Goal: Register for event/course

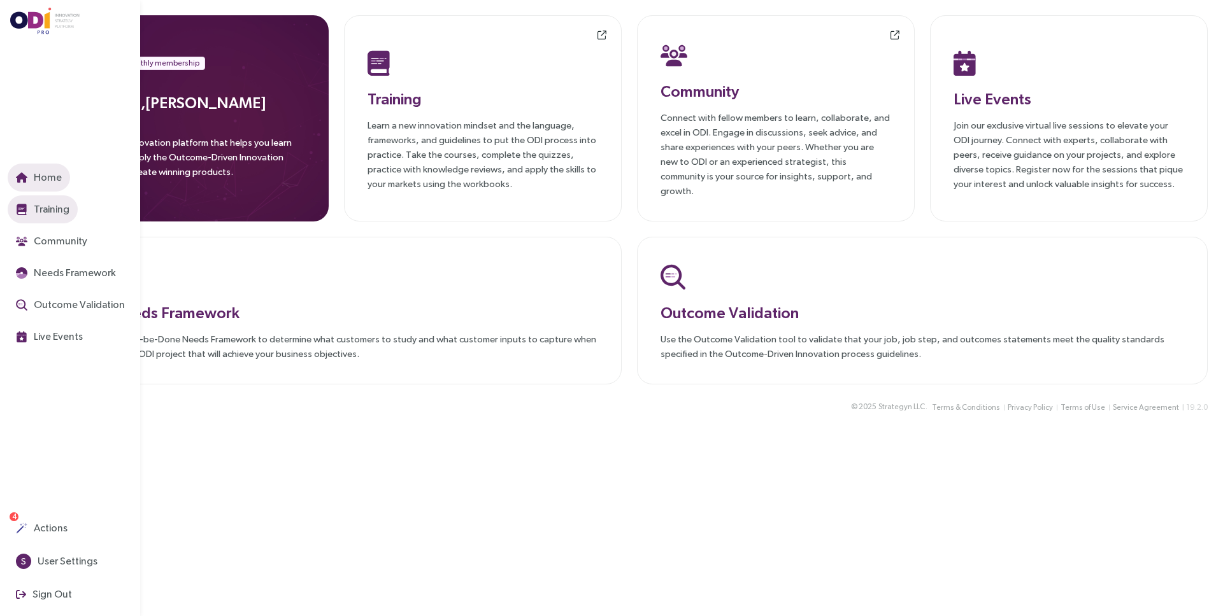
click at [45, 215] on span "Training" at bounding box center [50, 209] width 38 height 16
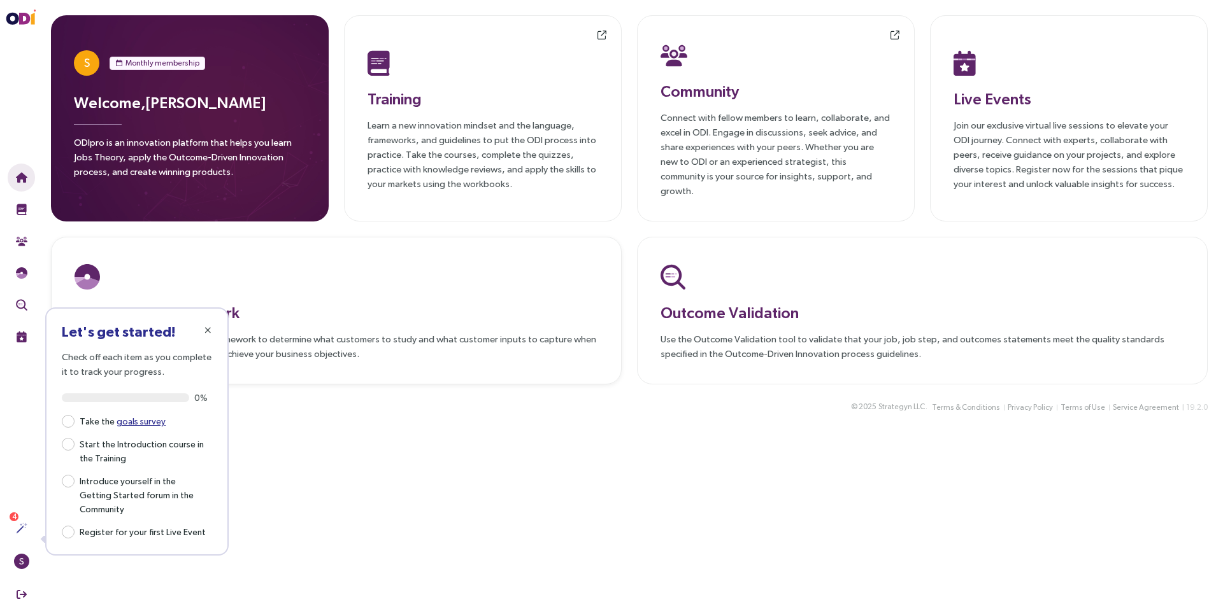
click at [313, 237] on div "JTBD Needs Framework Use the Jobs-to-be-Done Needs Framework to determine what …" at bounding box center [336, 311] width 571 height 148
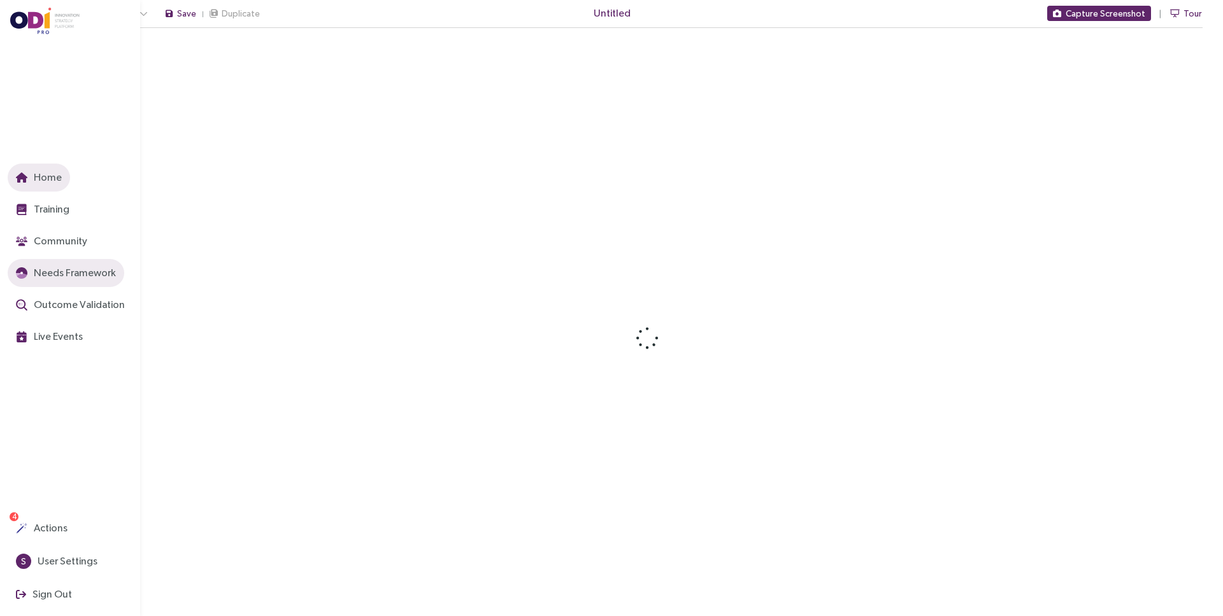
click at [31, 184] on span "Home" at bounding box center [46, 177] width 31 height 16
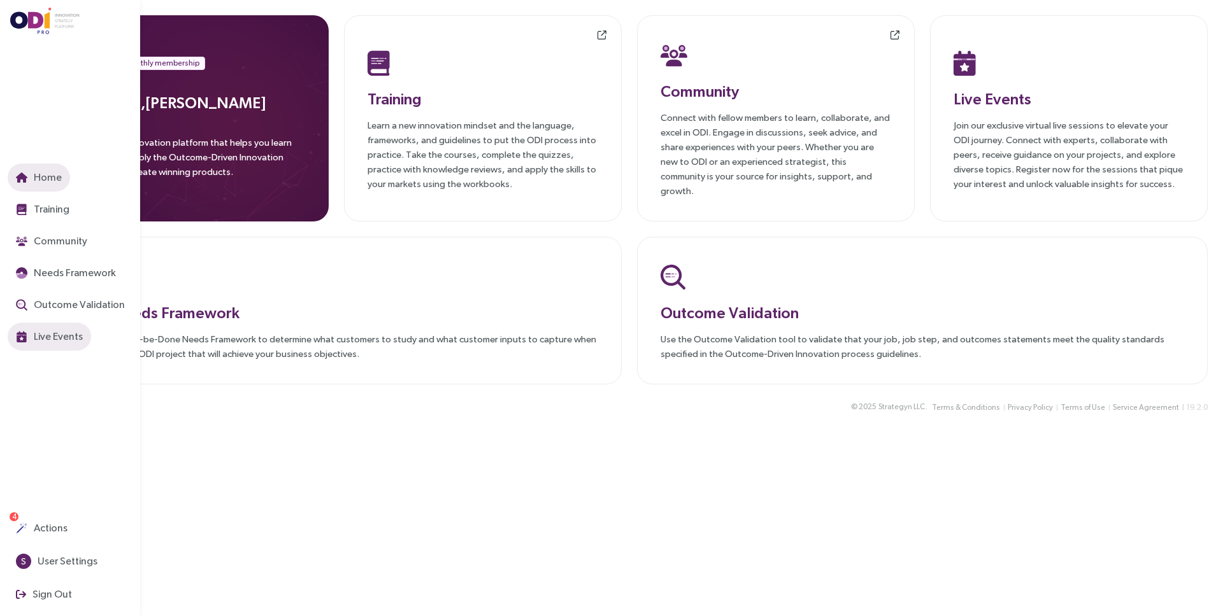
click at [70, 327] on button "Live Events" at bounding box center [49, 337] width 83 height 28
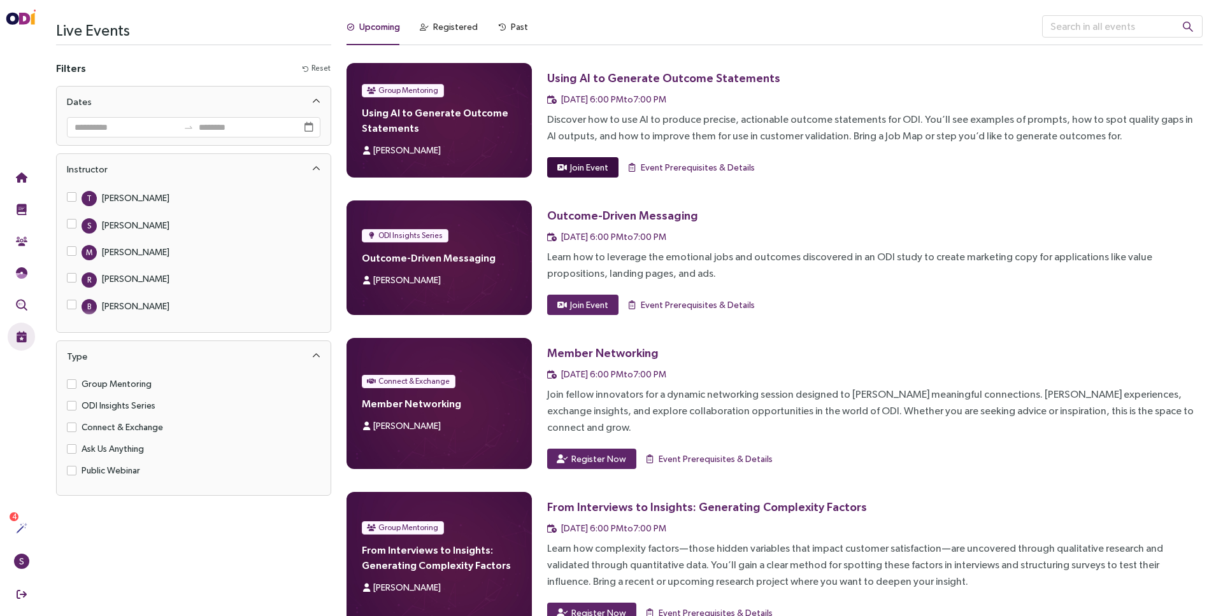
click at [603, 167] on span "Join Event" at bounding box center [589, 167] width 38 height 14
click at [682, 77] on div "Using AI to Generate Outcome Statements" at bounding box center [663, 78] width 233 height 16
click at [440, 34] on div "Registered" at bounding box center [448, 30] width 57 height 30
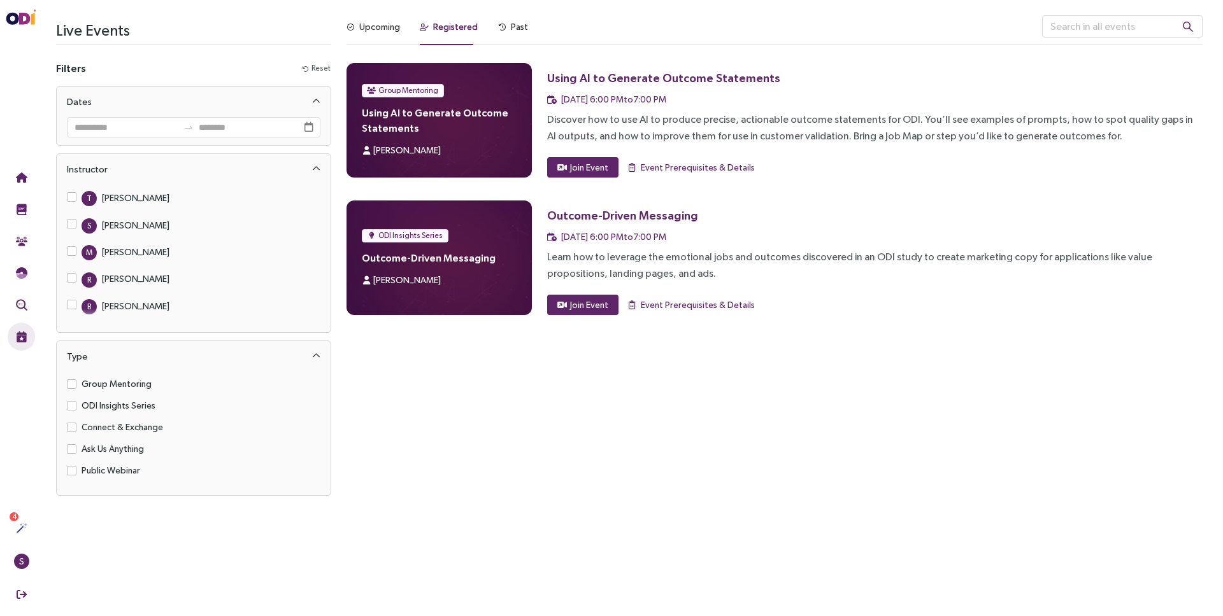
click at [583, 80] on div "Using AI to Generate Outcome Statements" at bounding box center [663, 78] width 233 height 16
click at [707, 171] on span "Event Prerequisites & Details" at bounding box center [698, 167] width 114 height 14
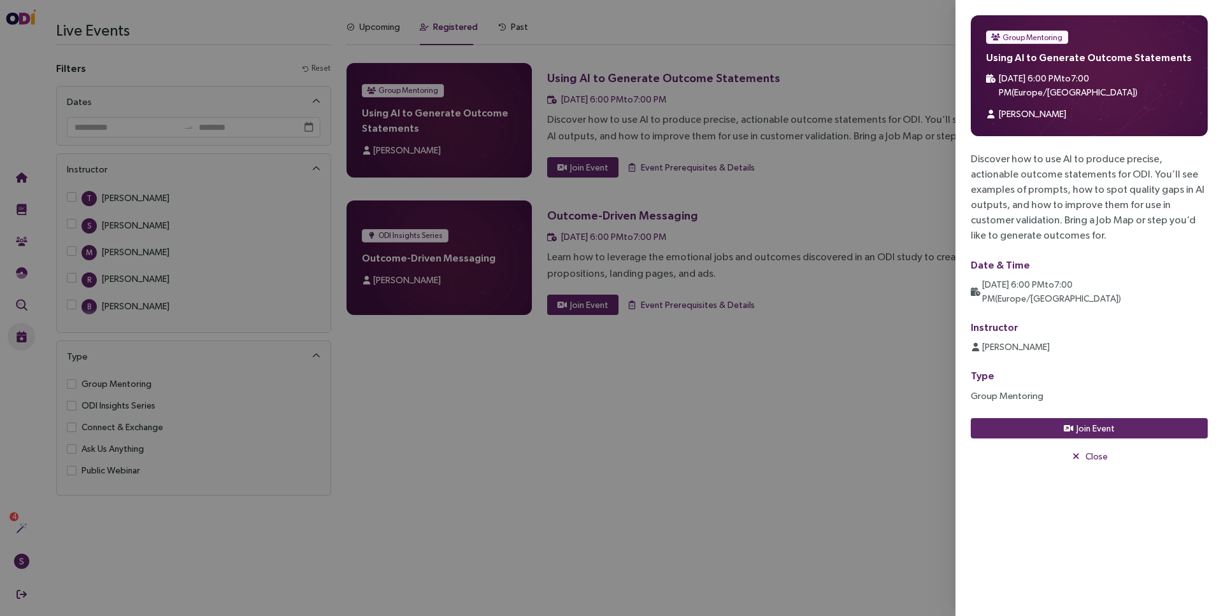
click at [865, 211] on div at bounding box center [611, 308] width 1223 height 616
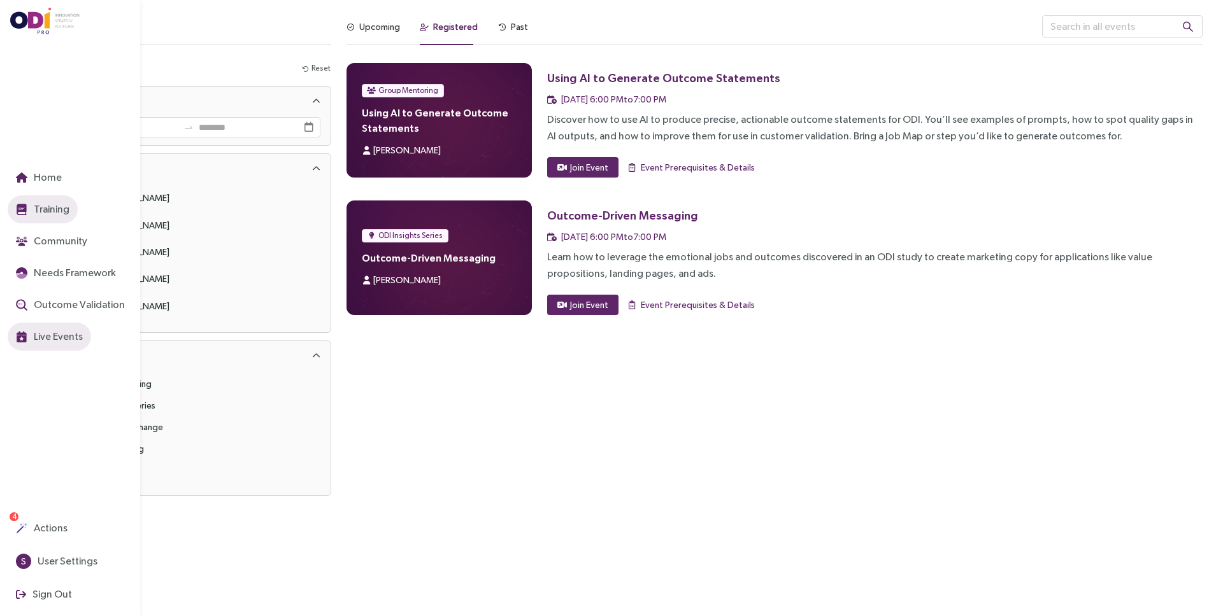
click at [52, 204] on span "Training" at bounding box center [50, 209] width 38 height 16
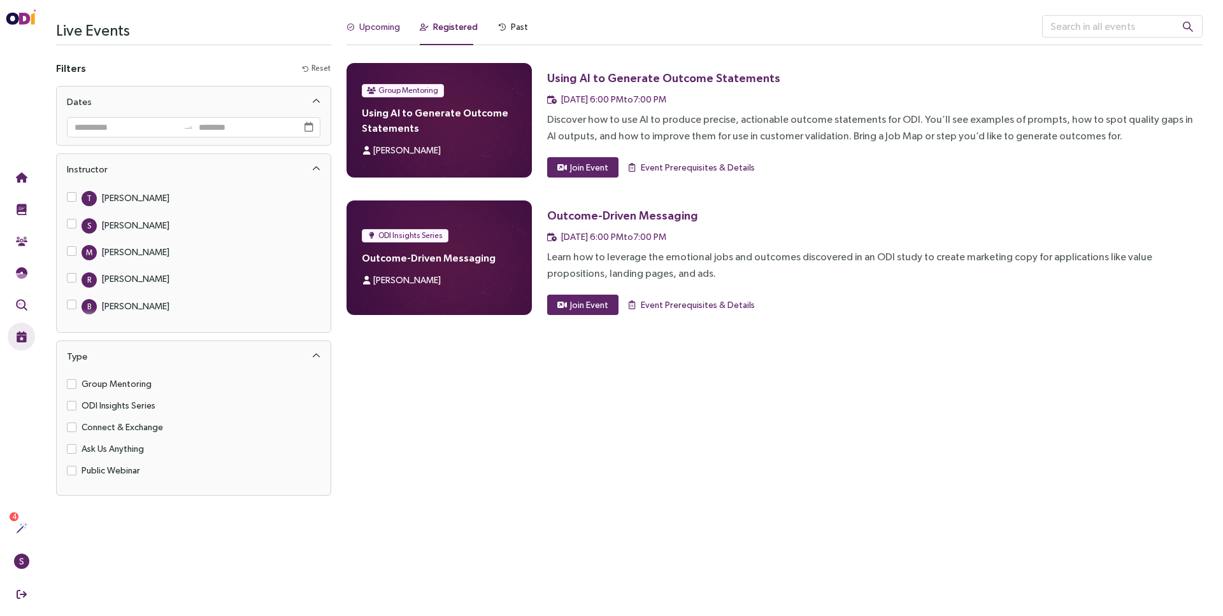
click at [382, 30] on div "Upcoming" at bounding box center [379, 27] width 41 height 14
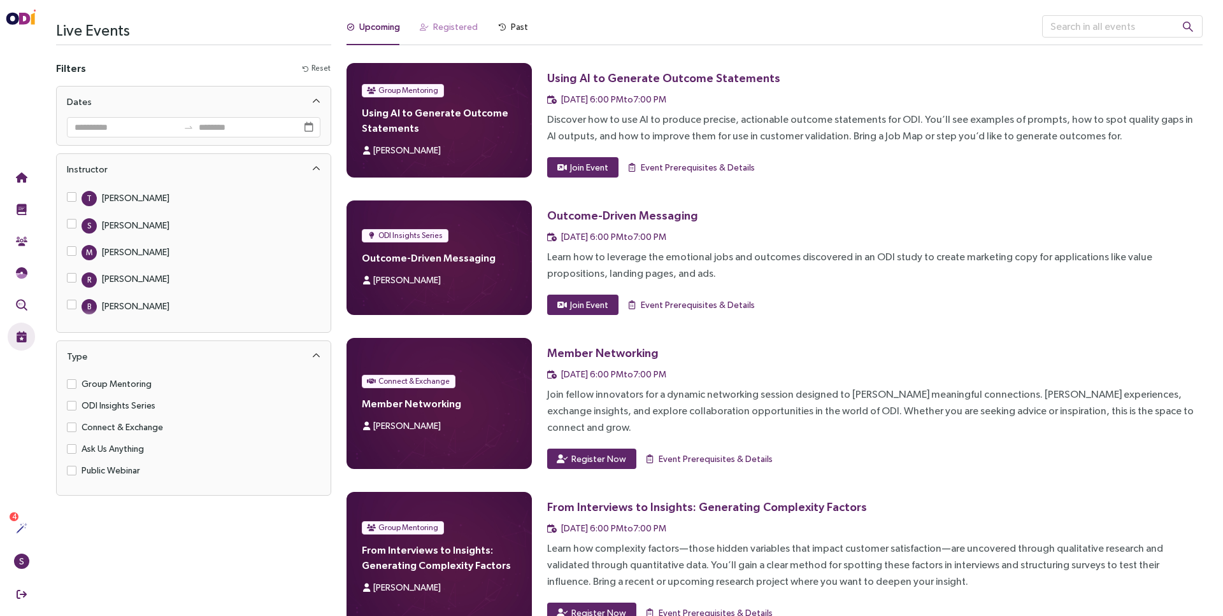
click at [437, 34] on div "Registered" at bounding box center [448, 30] width 57 height 30
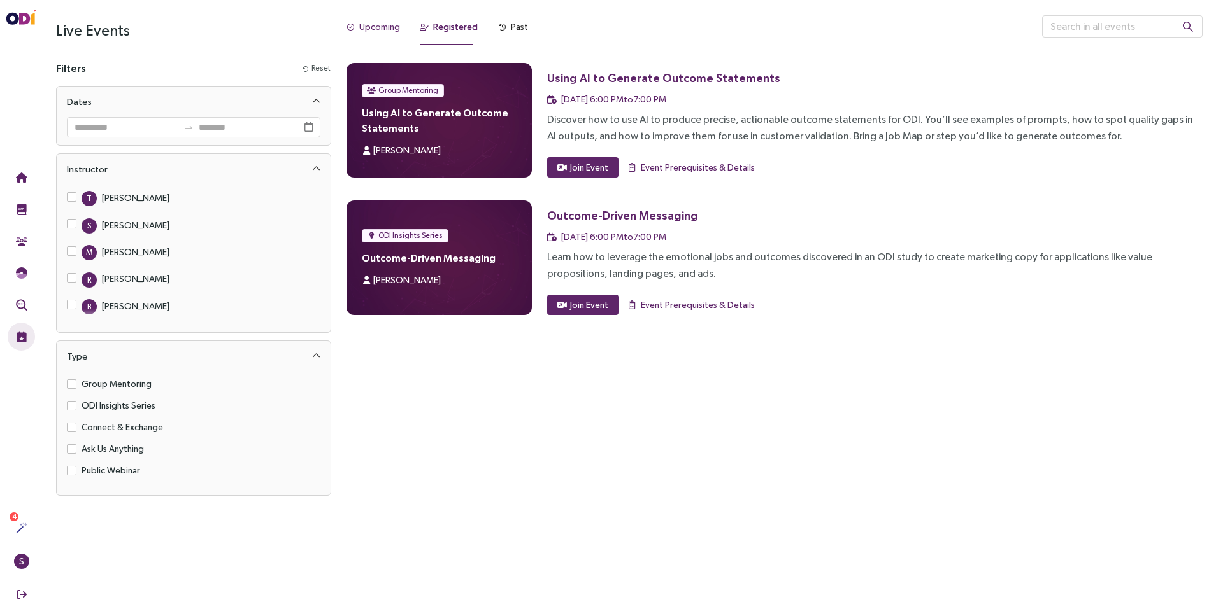
click at [372, 29] on div "Upcoming" at bounding box center [379, 27] width 41 height 14
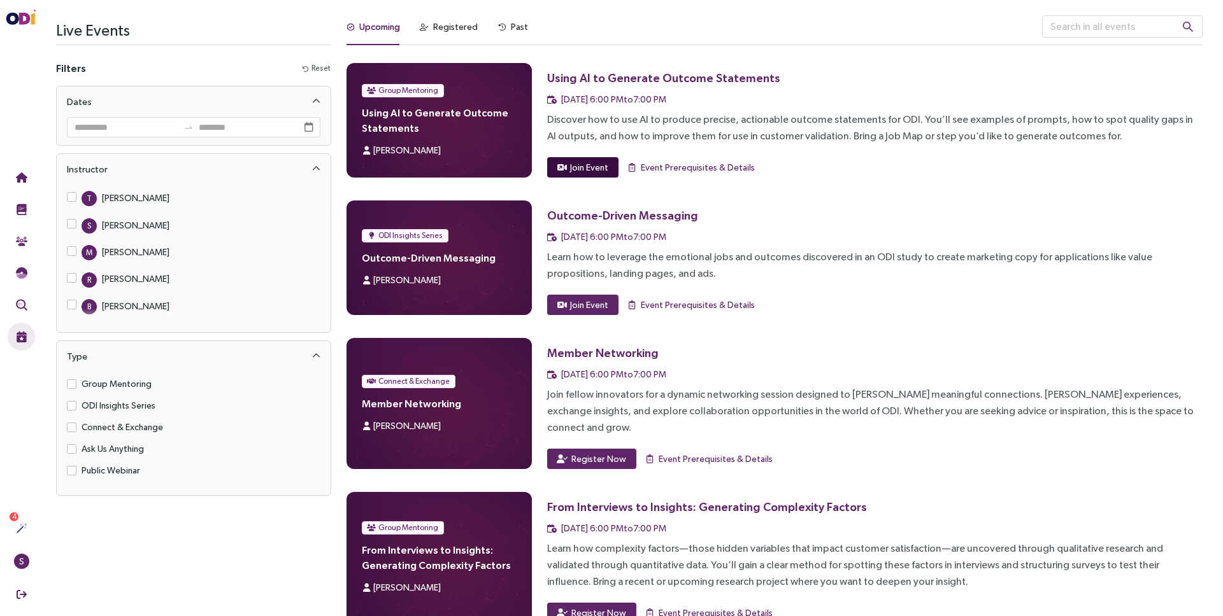
click at [580, 167] on span "Join Event" at bounding box center [589, 167] width 38 height 14
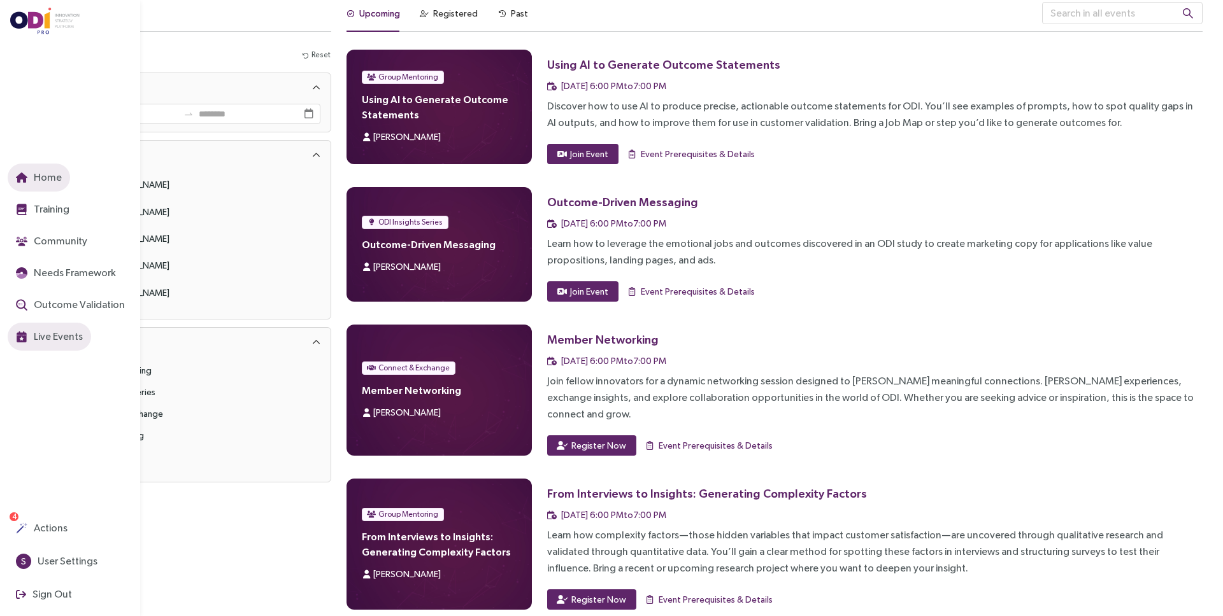
click at [13, 180] on button "Home" at bounding box center [39, 178] width 62 height 28
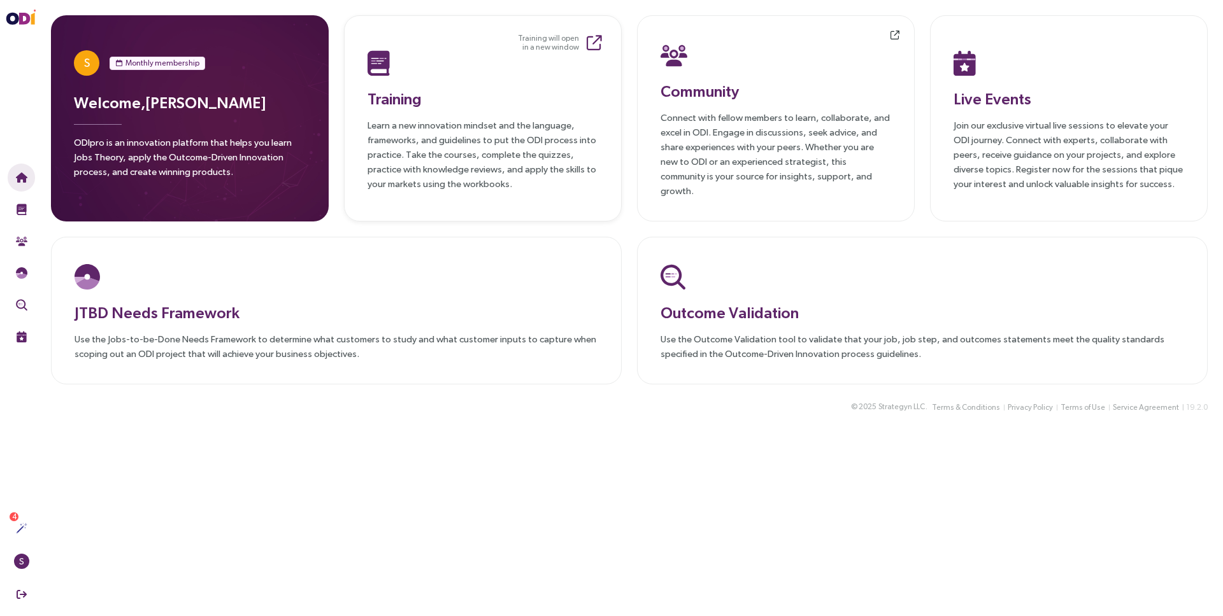
click at [412, 118] on p "Learn a new innovation mindset and the language, frameworks, and guidelines to …" at bounding box center [482, 154] width 230 height 73
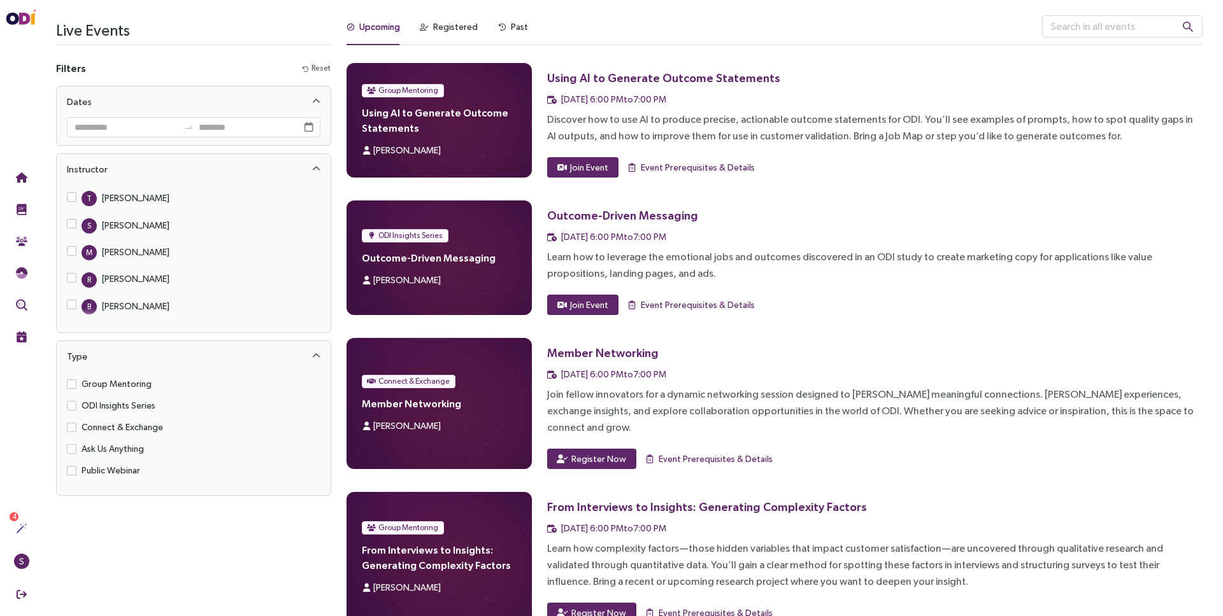
click at [437, 88] on span "Group Mentoring" at bounding box center [403, 90] width 82 height 13
click at [653, 81] on div "Using AI to Generate Outcome Statements" at bounding box center [663, 78] width 233 height 16
click at [446, 23] on div "Registered" at bounding box center [455, 27] width 45 height 14
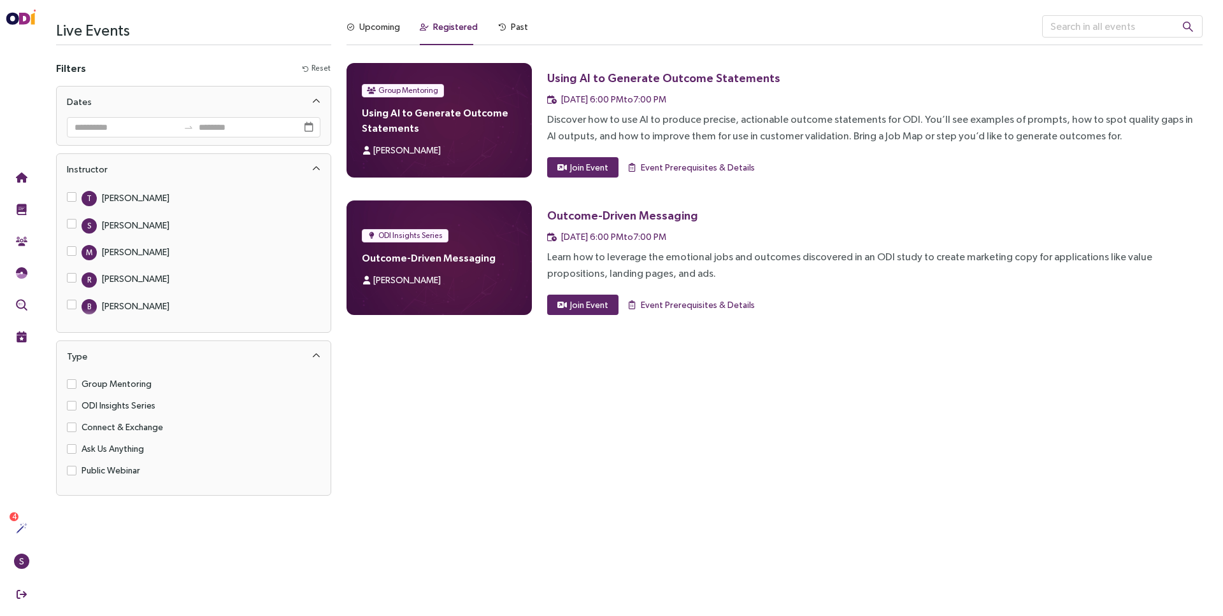
click at [665, 85] on h3 "Using AI to Generate Outcome Statements" at bounding box center [743, 77] width 393 height 29
click at [681, 164] on span "Event Prerequisites & Details" at bounding box center [698, 167] width 114 height 14
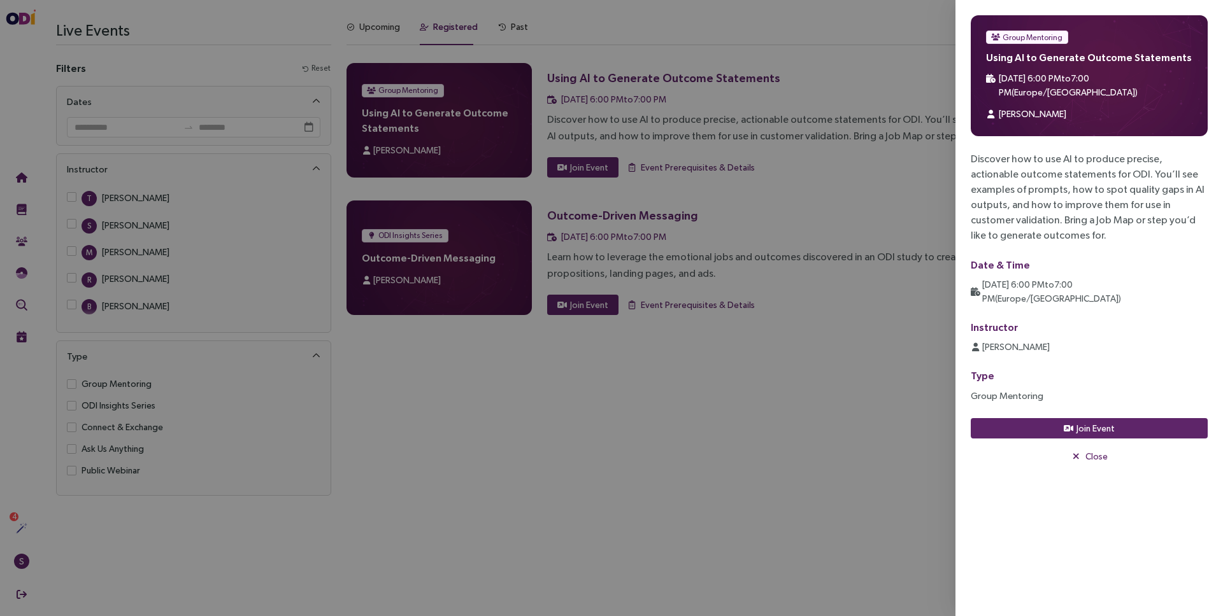
click at [836, 205] on div at bounding box center [611, 308] width 1223 height 616
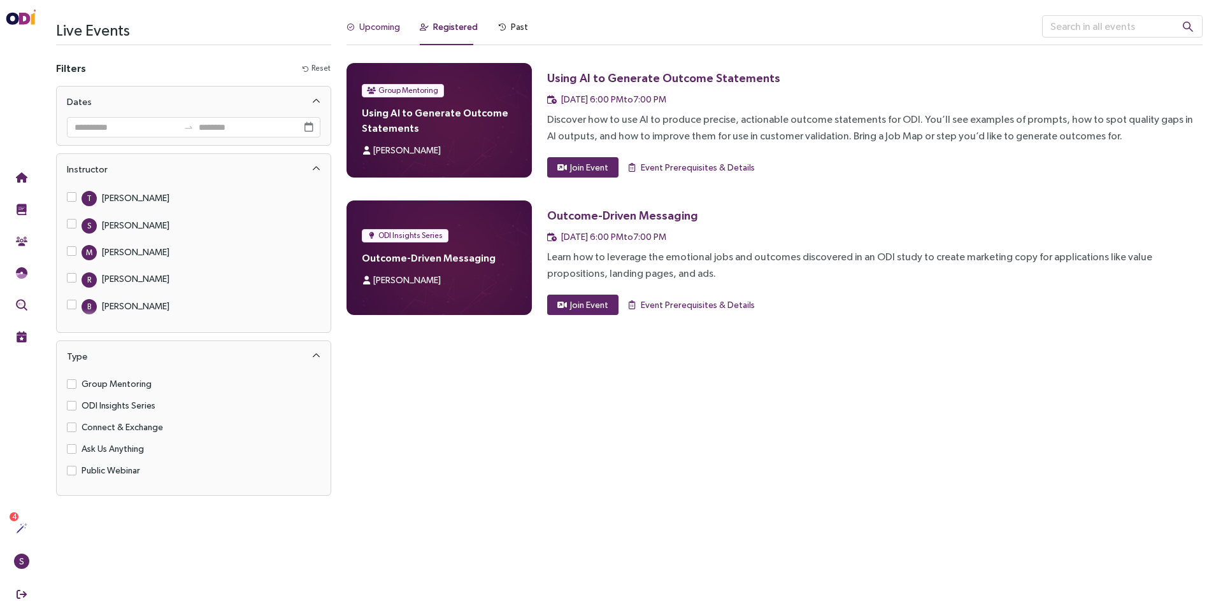
click at [390, 26] on div "Upcoming" at bounding box center [379, 27] width 41 height 14
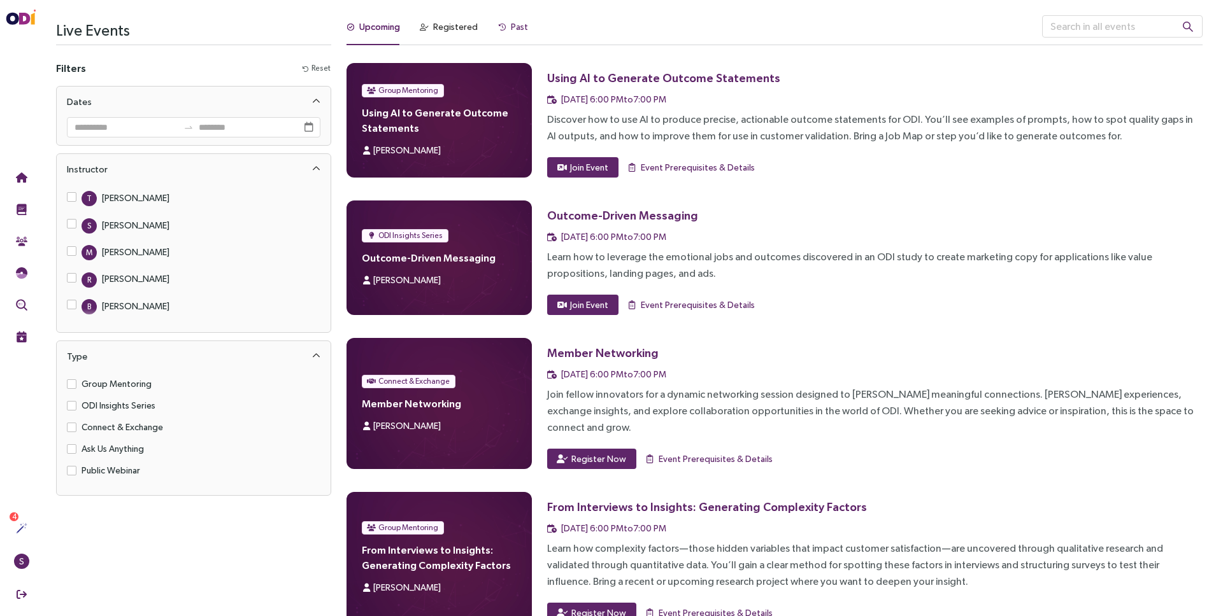
click at [513, 22] on div "Past" at bounding box center [519, 27] width 17 height 14
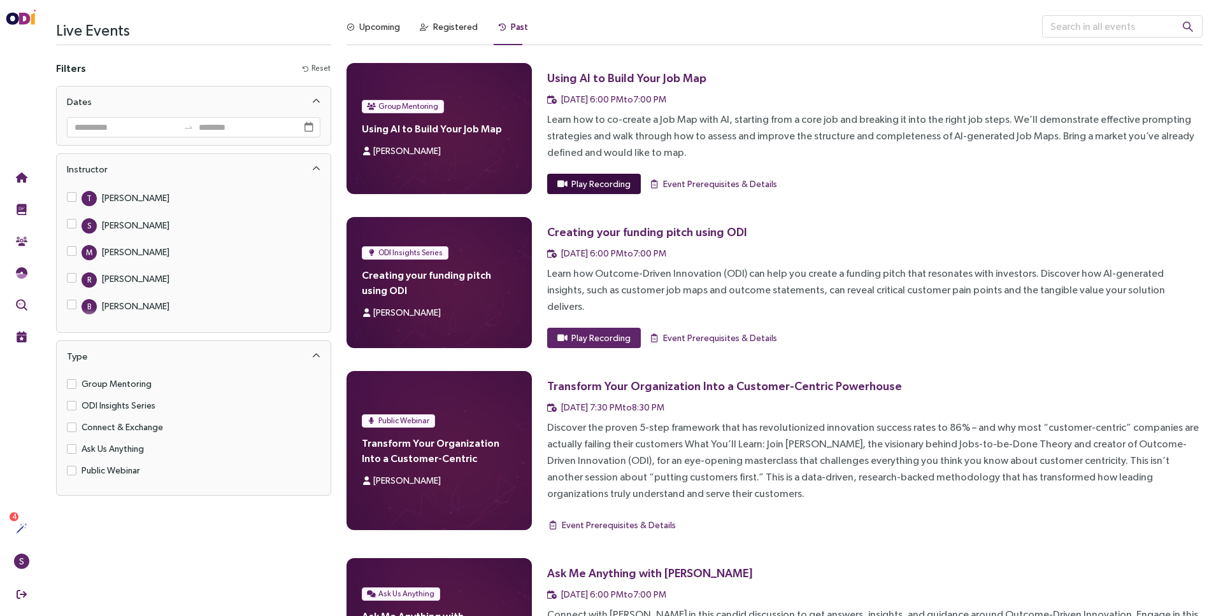
click at [574, 191] on button "Play Recording" at bounding box center [594, 184] width 94 height 20
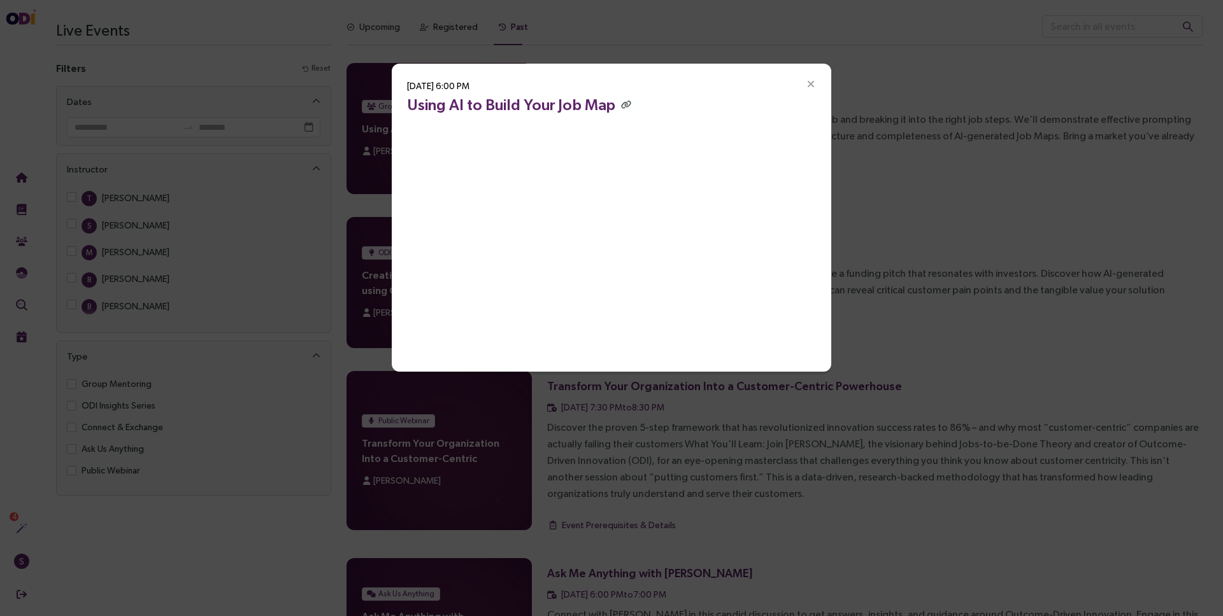
click at [810, 88] on icon "Close" at bounding box center [810, 84] width 11 height 11
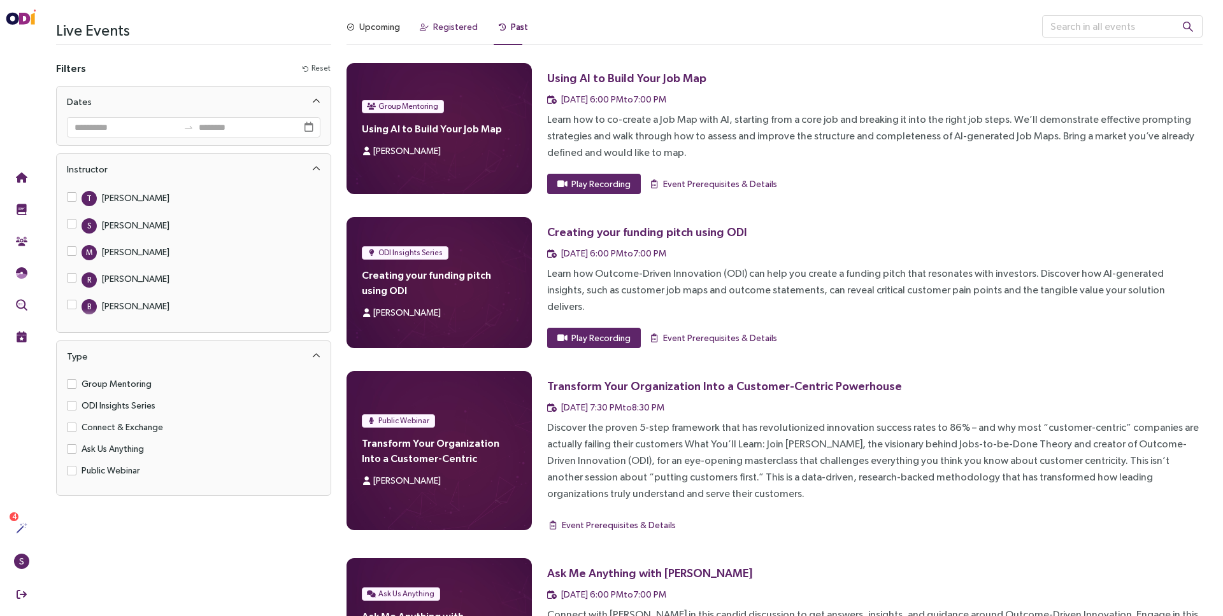
click at [446, 24] on div "Registered" at bounding box center [455, 27] width 45 height 14
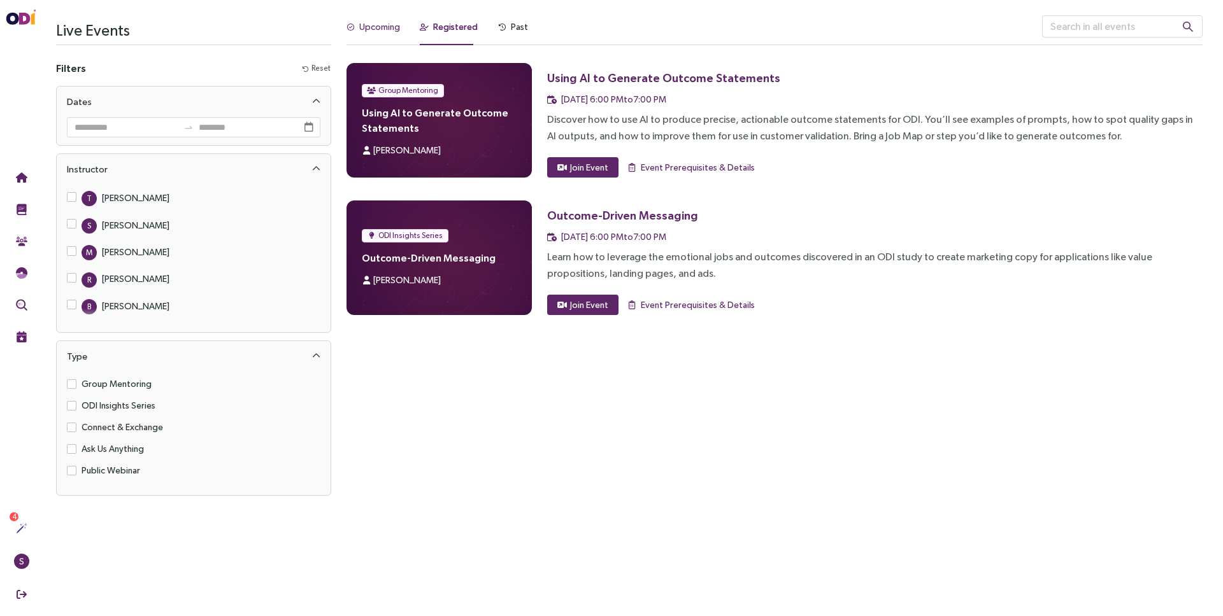
click at [383, 27] on div "Upcoming" at bounding box center [379, 27] width 41 height 14
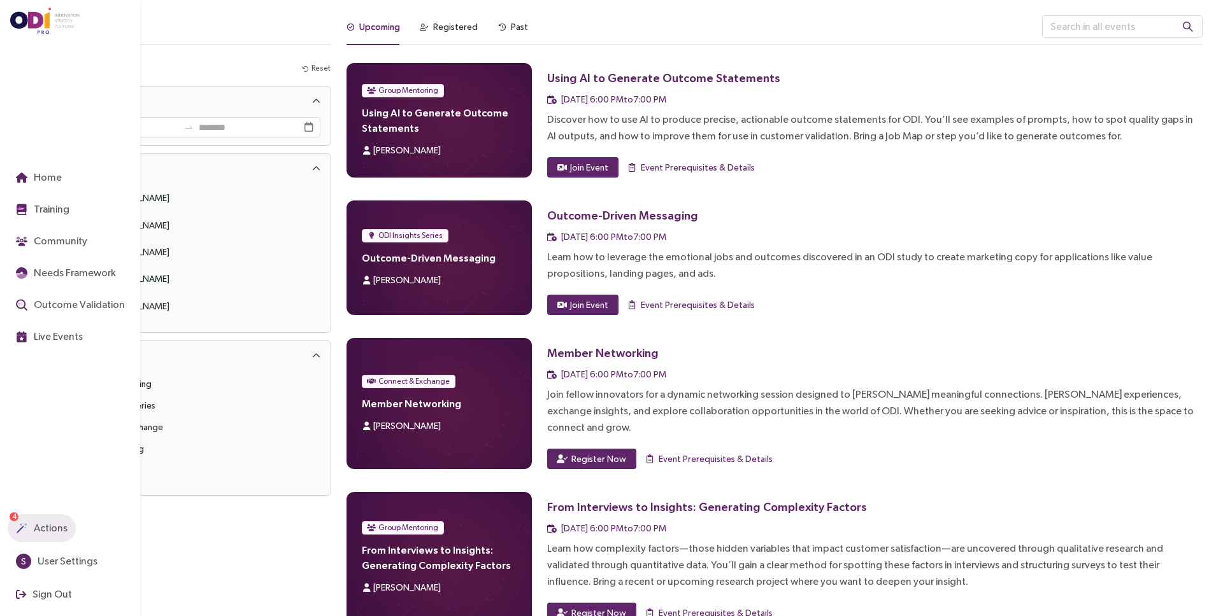
click at [41, 533] on span "Actions" at bounding box center [49, 528] width 36 height 16
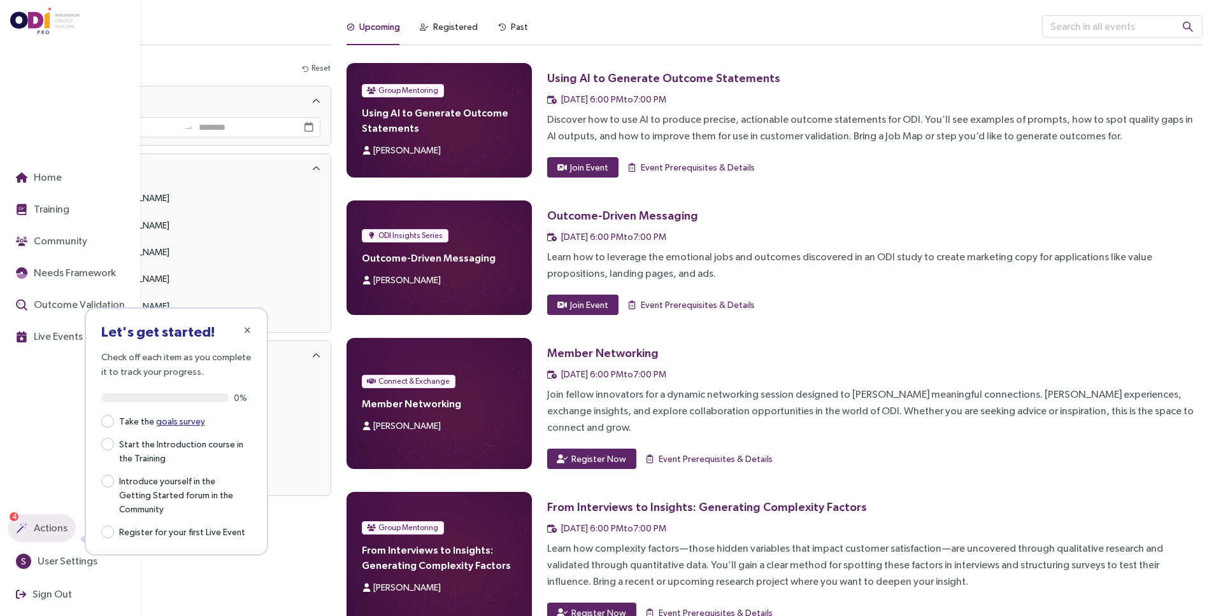
click at [41, 533] on span "Actions" at bounding box center [49, 528] width 36 height 16
